Goal: Information Seeking & Learning: Understand process/instructions

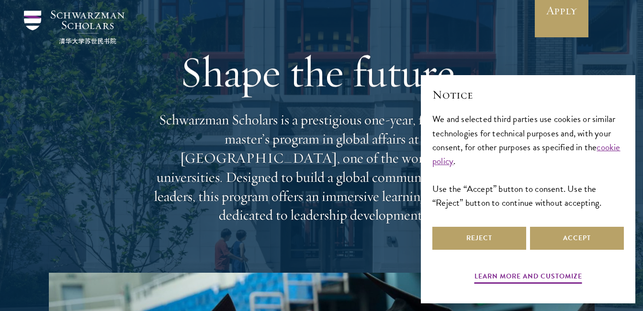
scroll to position [96, 0]
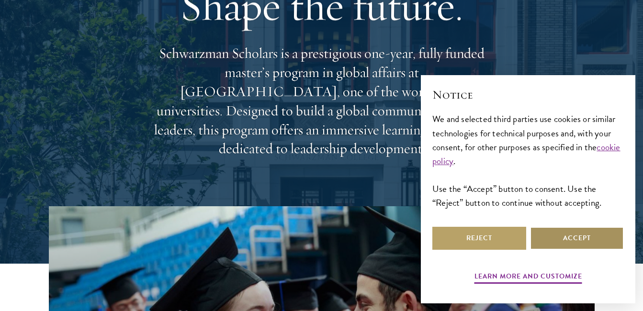
click at [533, 231] on button "Accept" at bounding box center [577, 238] width 94 height 23
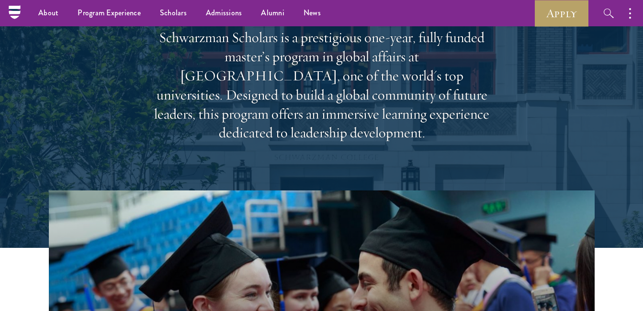
scroll to position [48, 0]
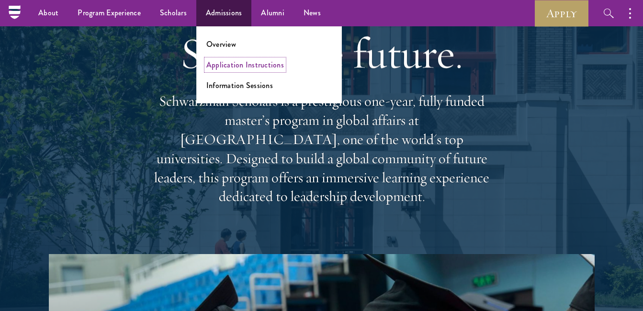
click at [235, 68] on link "Application Instructions" at bounding box center [245, 64] width 78 height 11
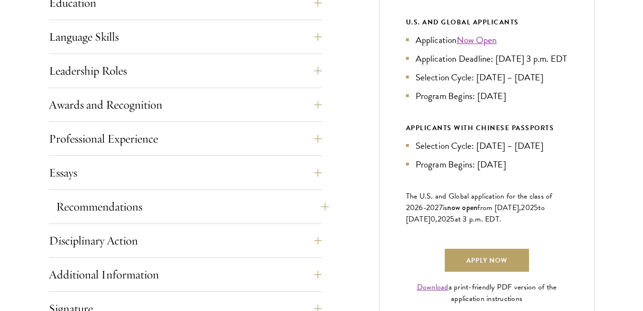
scroll to position [575, 0]
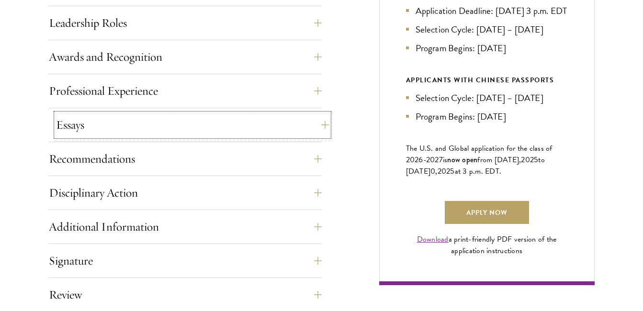
click at [143, 128] on button "Essays" at bounding box center [192, 124] width 273 height 23
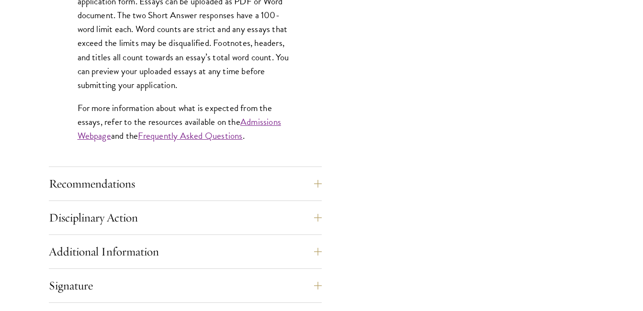
scroll to position [862, 0]
click at [266, 121] on link "Admissions Webpage" at bounding box center [180, 128] width 204 height 28
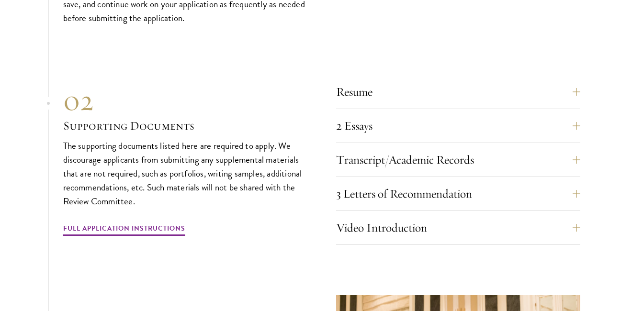
scroll to position [3113, 0]
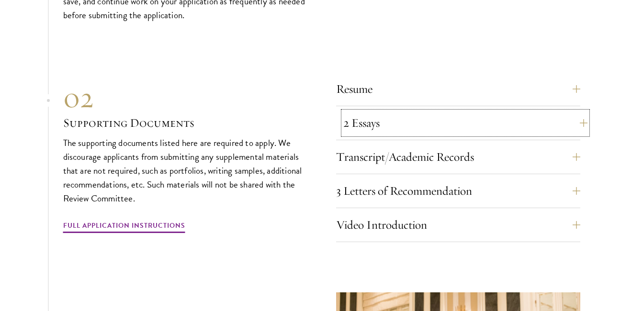
click at [372, 112] on button "2 Essays" at bounding box center [465, 123] width 244 height 23
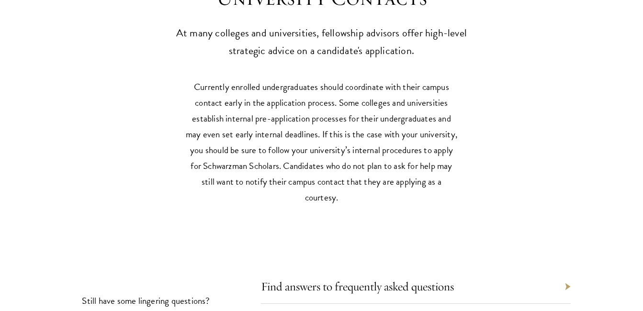
scroll to position [4406, 0]
